Goal: Check status: Check status

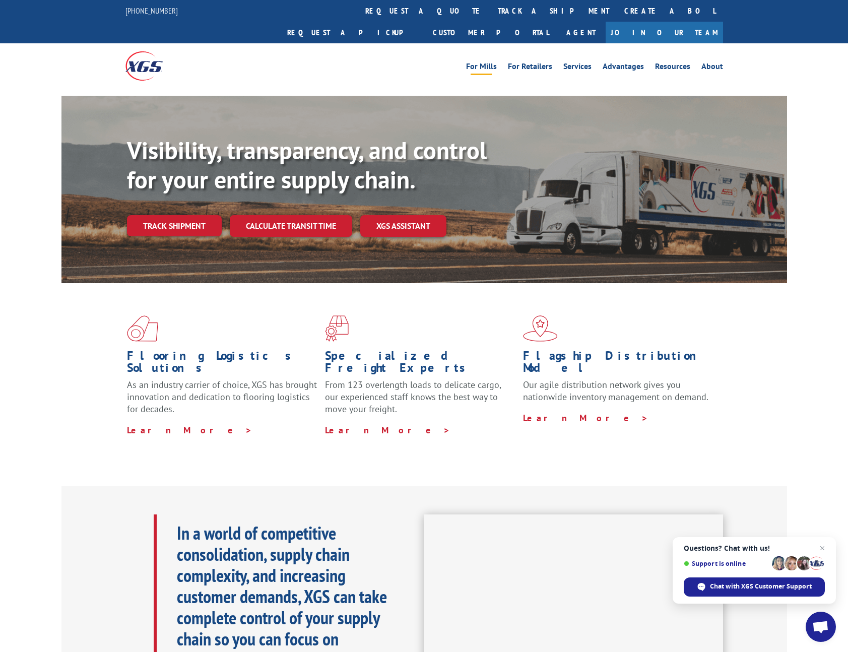
click at [477, 62] on link "For Mills" at bounding box center [481, 67] width 31 height 11
click at [490, 12] on link "track a shipment" at bounding box center [553, 11] width 126 height 22
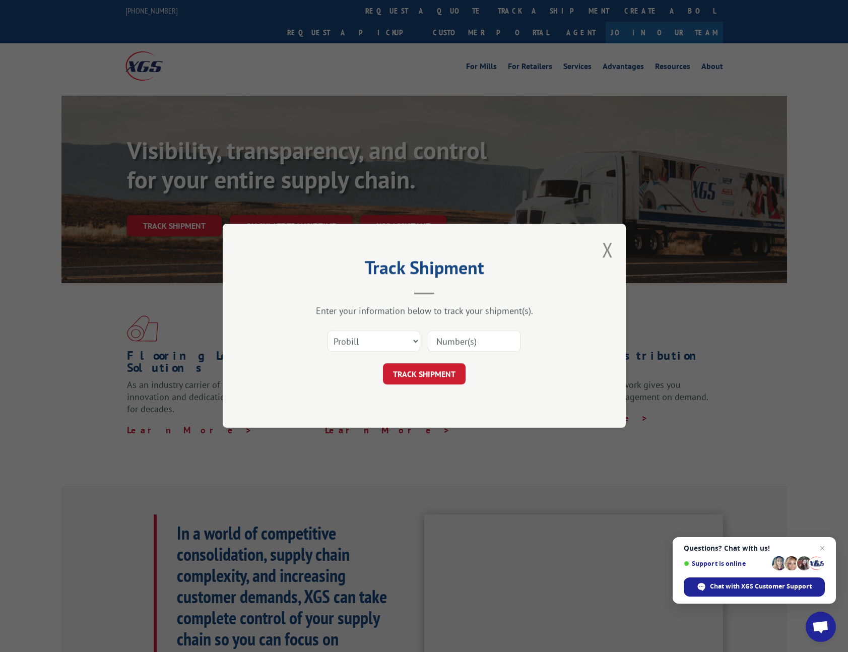
click at [467, 345] on input at bounding box center [474, 341] width 93 height 21
paste input "17605127"
type input "17605127"
click at [436, 383] on button "TRACK SHIPMENT" at bounding box center [424, 374] width 83 height 21
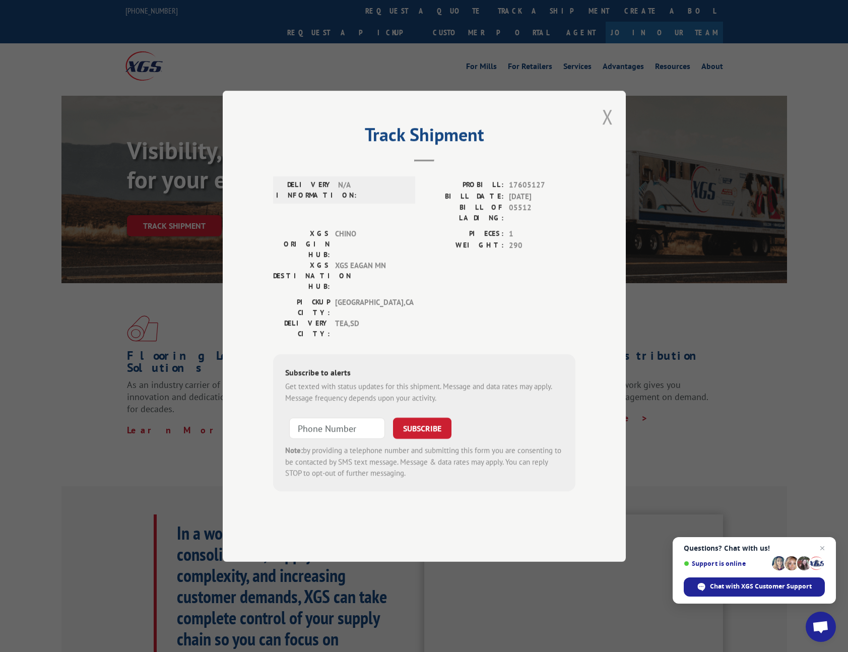
click at [611, 130] on button "Close modal" at bounding box center [607, 116] width 11 height 27
